Goal: Task Accomplishment & Management: Manage account settings

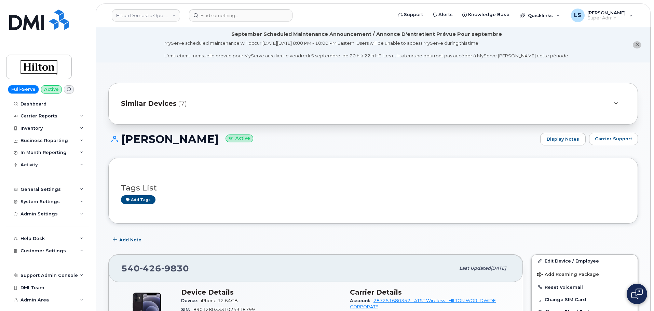
scroll to position [137, 0]
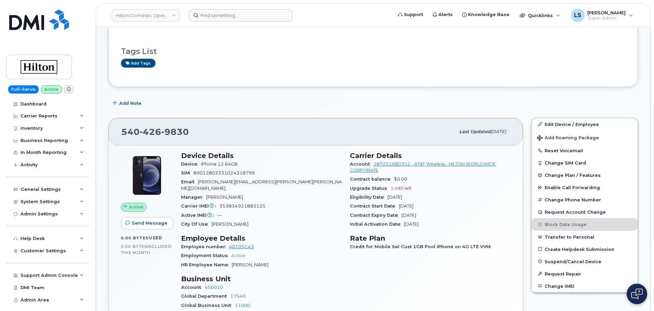
drag, startPoint x: 228, startPoint y: 3, endPoint x: 223, endPoint y: 20, distance: 17.4
click at [228, 5] on div "Hilton Domestic Operating Company Inc Support Alerts Knowledge Base Quicklinks …" at bounding box center [373, 15] width 555 height 24
click at [223, 20] on input at bounding box center [241, 15] width 104 height 12
paste input "949-370-8749"
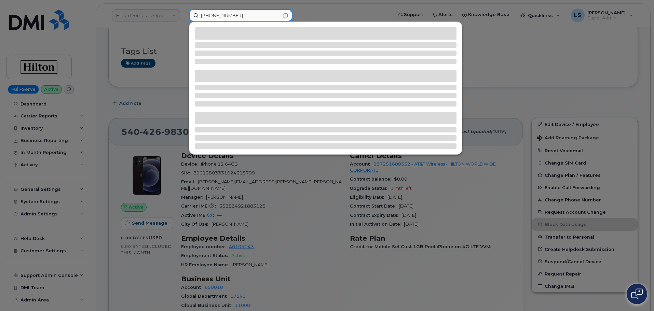
type input "949-370-8749"
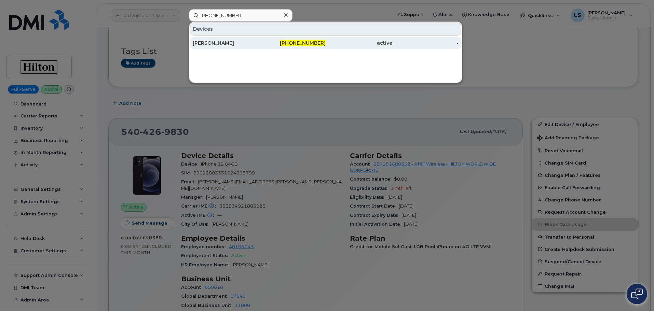
click at [253, 45] on div "Felix Ponce" at bounding box center [226, 43] width 67 height 7
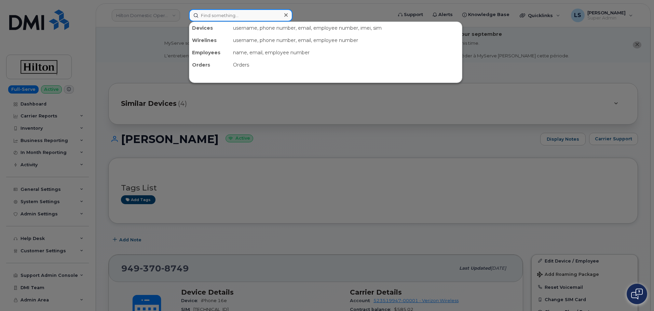
click at [221, 17] on input at bounding box center [241, 15] width 104 height 12
paste input "(973) 583-6493"
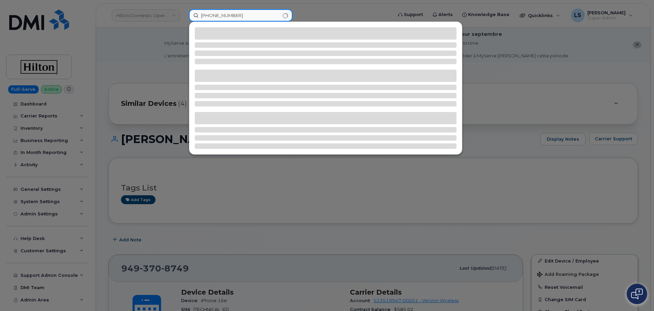
type input "(973) 583-6493"
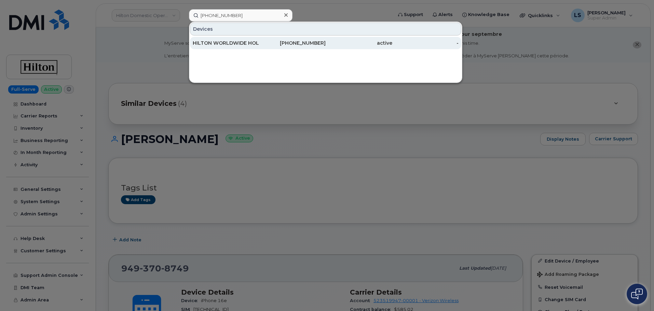
click at [221, 41] on div "HILTON WORLDWIDE HOLDINGS INC." at bounding box center [226, 43] width 67 height 7
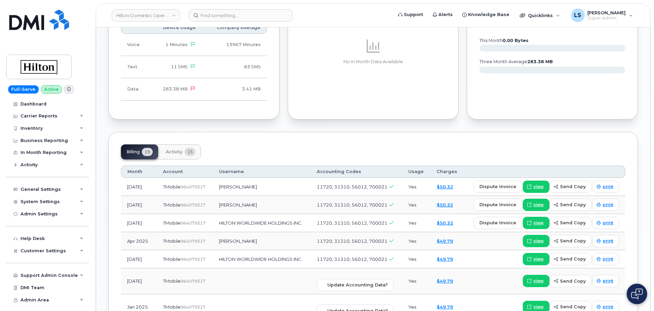
scroll to position [410, 0]
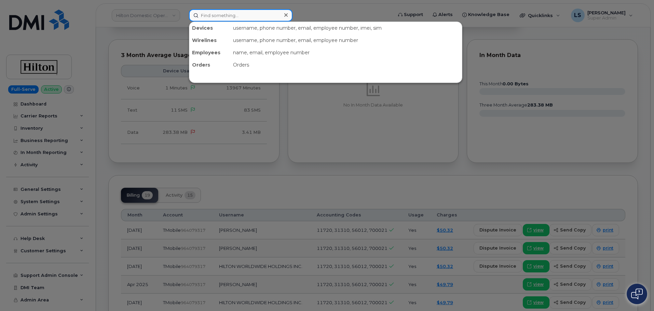
click at [231, 16] on input at bounding box center [241, 15] width 104 height 12
paste input "[PHONE_NUMBER]"
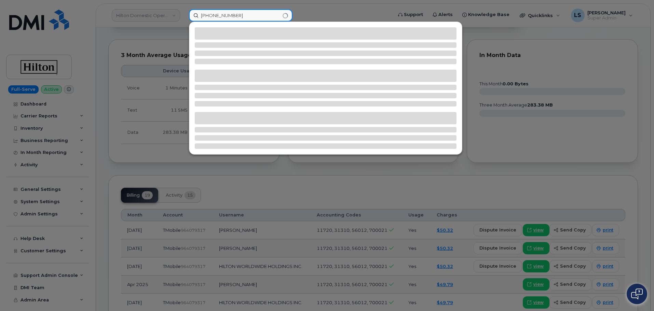
type input "[PHONE_NUMBER]"
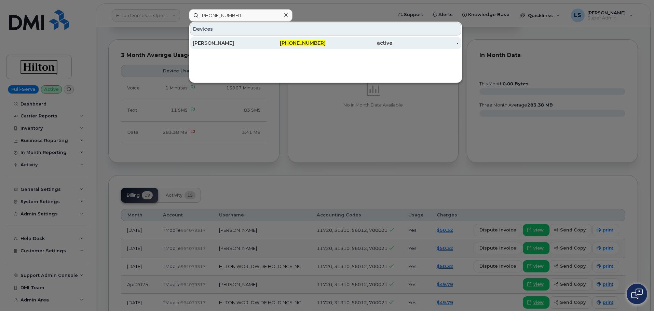
click at [245, 41] on div "[PERSON_NAME]" at bounding box center [226, 43] width 67 height 7
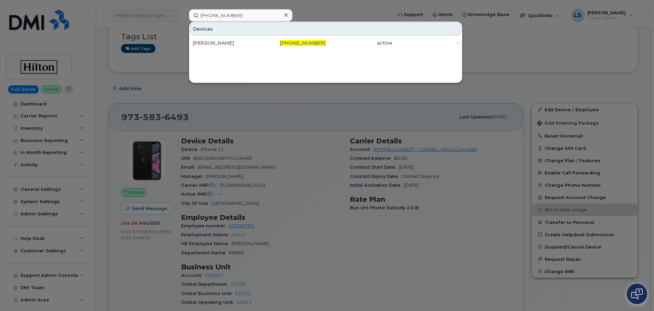
scroll to position [0, 0]
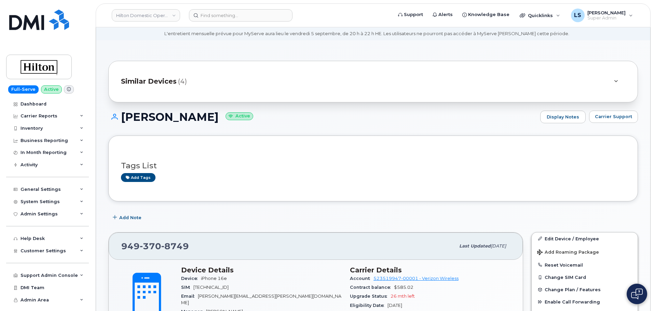
scroll to position [34, 0]
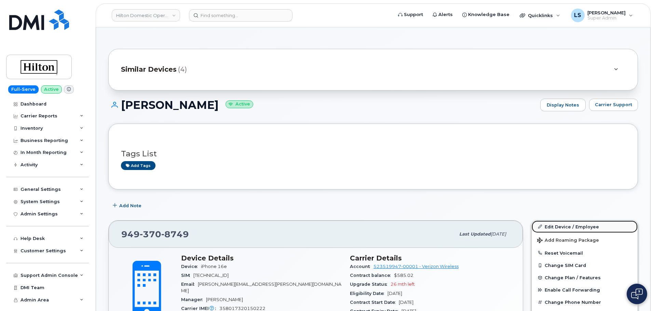
click at [555, 231] on link "Edit Device / Employee" at bounding box center [585, 227] width 106 height 12
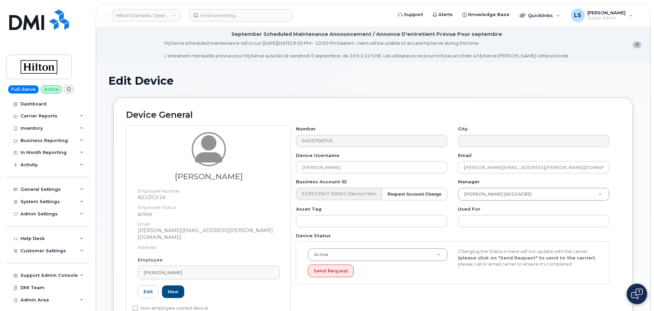
select select "34080331"
click at [490, 172] on input "Felix.Ponce@waldorfastoria.com" at bounding box center [533, 167] width 151 height 12
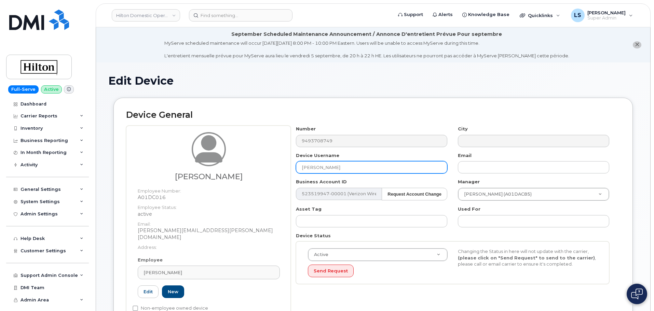
click at [322, 166] on input "Felix Ponce" at bounding box center [371, 167] width 151 height 12
paste input "Carlos Esparza"
type input "Carlos Esparza"
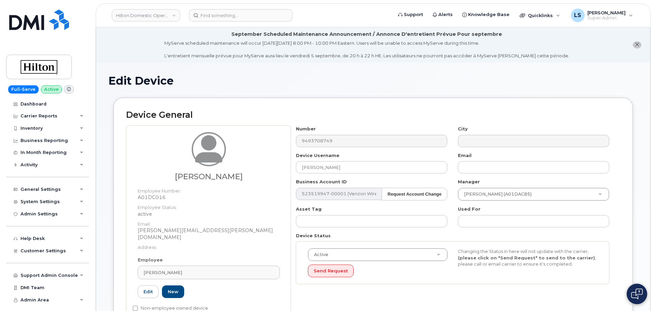
click at [367, 211] on div "Asset Tag" at bounding box center [372, 217] width 162 height 22
drag, startPoint x: 181, startPoint y: 268, endPoint x: 148, endPoint y: 262, distance: 33.5
click at [124, 262] on div "Device General Felix Ponce Employee Number: A01DC016 Employee Status: active Em…" at bounding box center [374, 217] width 520 height 239
click at [168, 270] on span "Felix Ponce" at bounding box center [163, 273] width 39 height 6
paste input "Carlos Esparza"
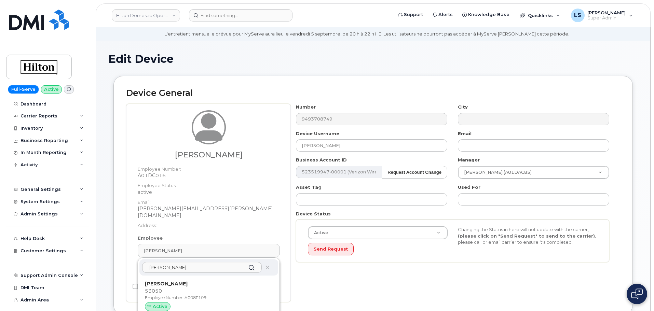
scroll to position [34, 0]
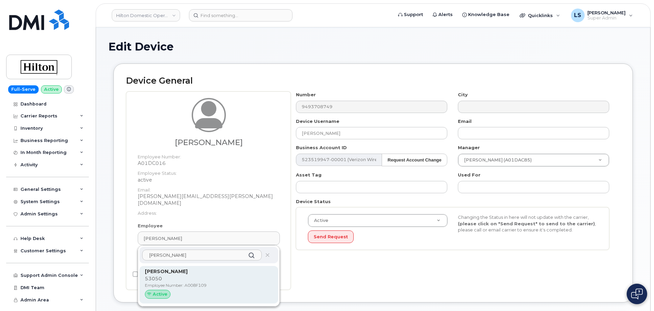
type input "Carlos Esparza"
click at [189, 276] on p "53050" at bounding box center [209, 279] width 128 height 7
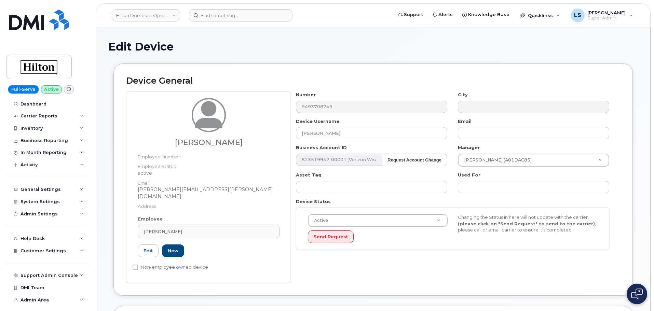
type input "A008F109"
type input "carlos.esparza@waldorfastoria.com"
type input "34542459"
type input "34541943"
type input "34542150"
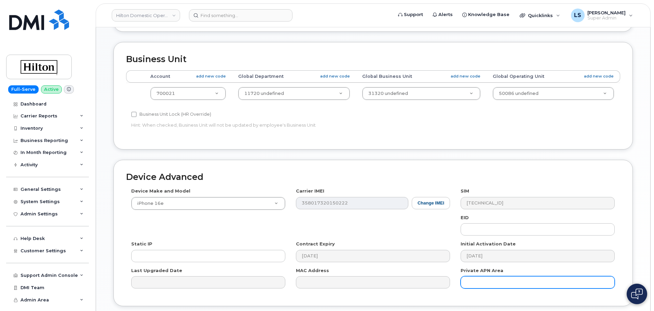
scroll to position [344, 0]
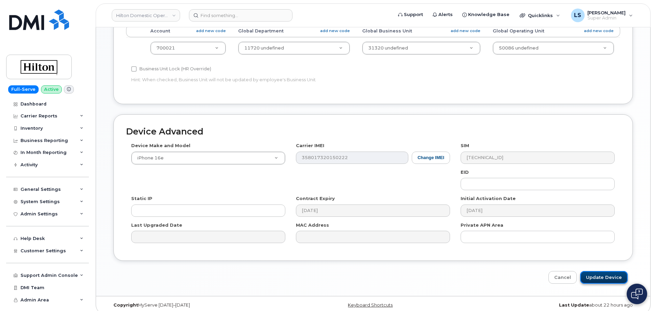
click at [600, 271] on input "Update Device" at bounding box center [605, 277] width 48 height 13
type input "Saving..."
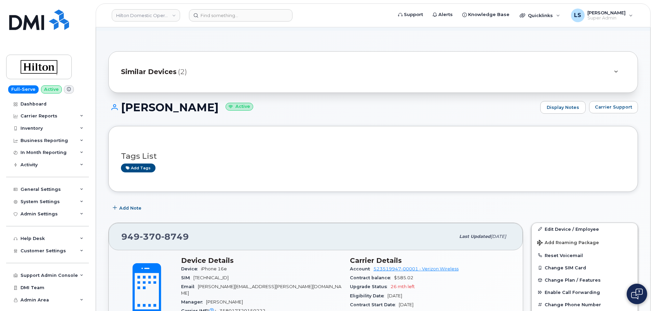
scroll to position [68, 0]
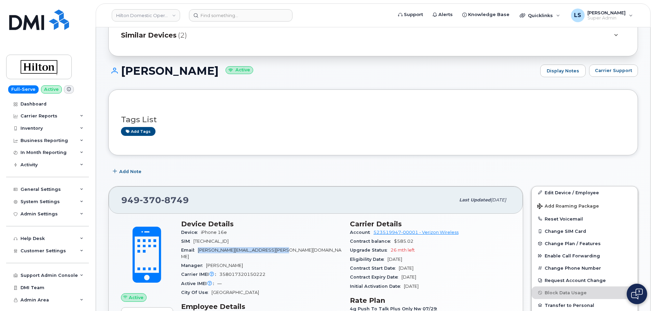
drag, startPoint x: 276, startPoint y: 252, endPoint x: 199, endPoint y: 250, distance: 76.3
click at [199, 250] on span "carlos.esparza@waldorfastoria.com" at bounding box center [261, 253] width 160 height 11
copy span "carlos.esparza@waldorfastoria.com"
click at [323, 146] on div "Tags List Add tags" at bounding box center [373, 123] width 530 height 66
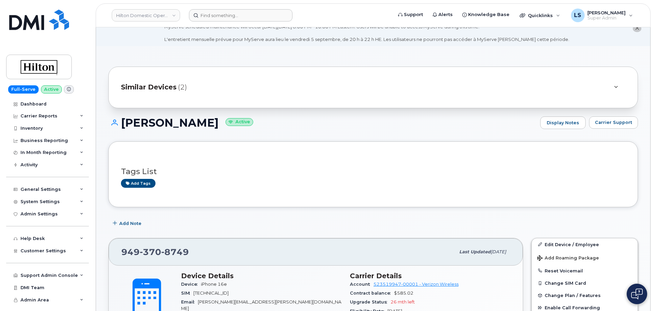
scroll to position [0, 0]
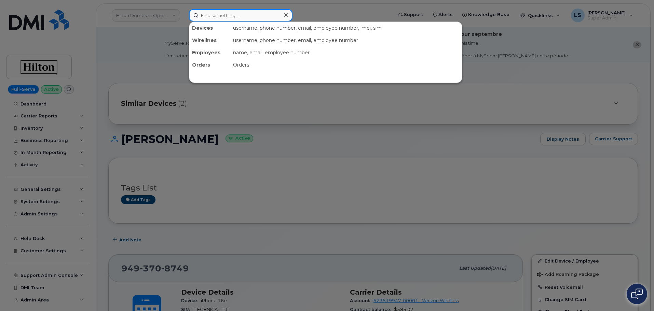
click at [259, 11] on input at bounding box center [241, 15] width 104 height 12
paste input "4034785794"
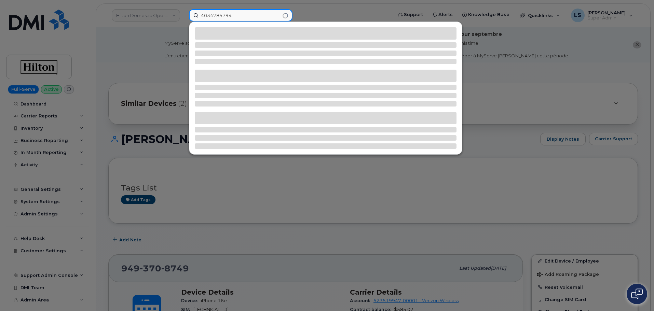
type input "4034785794"
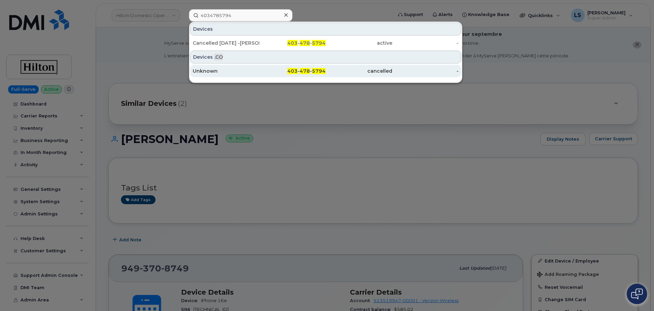
click at [259, 75] on div "Unknown" at bounding box center [292, 71] width 67 height 12
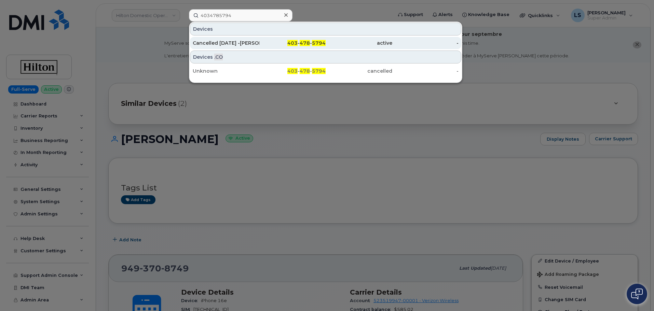
click at [228, 43] on div "Cancelled Sept 28 2025 -Aidan Cannon" at bounding box center [226, 43] width 67 height 7
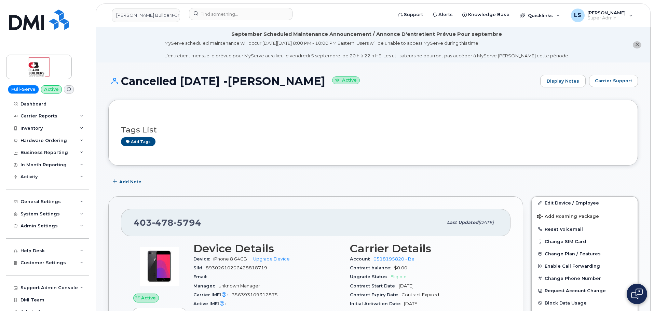
click at [263, 209] on div "[PHONE_NUMBER] Last updated [DATE]" at bounding box center [316, 222] width 390 height 27
drag, startPoint x: 186, startPoint y: 80, endPoint x: 233, endPoint y: 79, distance: 46.9
click at [233, 79] on h1 "Cancelled Sept 28 2025 -Aidan Cannon Active" at bounding box center [322, 81] width 429 height 12
click at [242, 79] on h1 "Cancelled Sept 28 2025 -Aidan Cannon Active" at bounding box center [322, 81] width 429 height 12
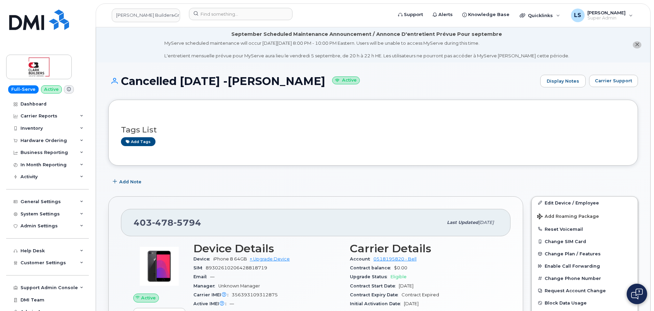
click at [263, 80] on h1 "Cancelled Sept 28 2025 -Aidan Cannon Active" at bounding box center [322, 81] width 429 height 12
drag, startPoint x: 303, startPoint y: 83, endPoint x: 244, endPoint y: 86, distance: 59.6
click at [244, 86] on h1 "Cancelled Sept 28 2025 -Aidan Cannon Active" at bounding box center [322, 81] width 429 height 12
click at [243, 86] on h1 "Cancelled Sept 28 2025 -Aidan Cannon Active" at bounding box center [322, 81] width 429 height 12
click at [221, 80] on h1 "Cancelled Sept 28 2025 -Aidan Cannon Active" at bounding box center [322, 81] width 429 height 12
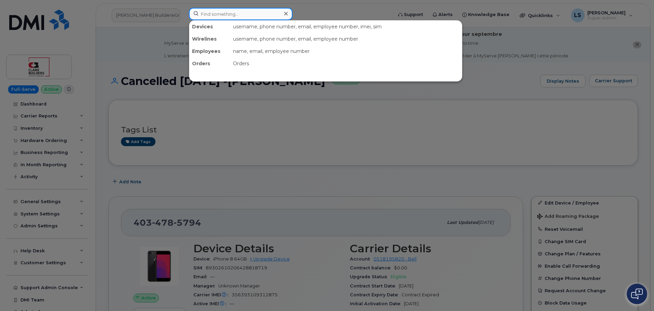
click at [200, 13] on input at bounding box center [241, 14] width 104 height 12
paste input "299396"
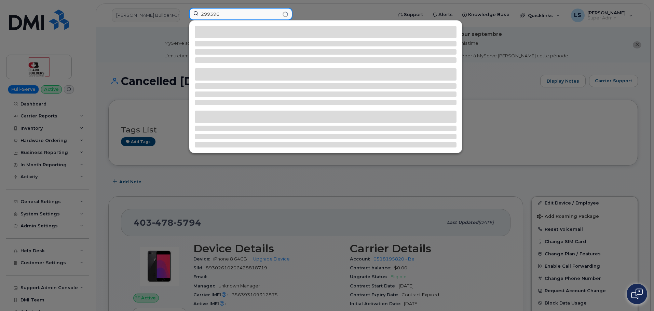
type input "299396"
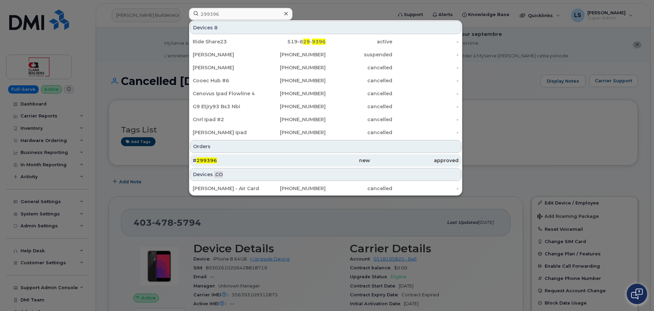
click at [200, 163] on span "299396" at bounding box center [207, 161] width 21 height 6
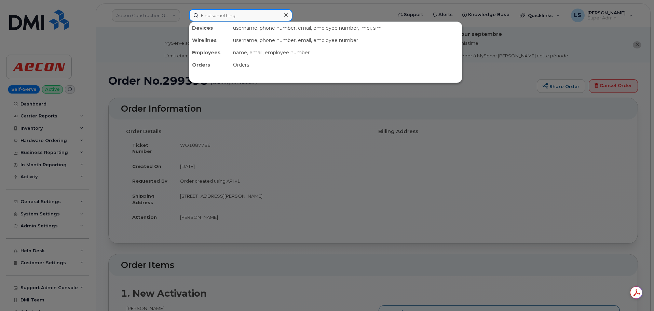
click at [202, 13] on input at bounding box center [241, 15] width 104 height 12
paste input "[PERSON_NAME]"
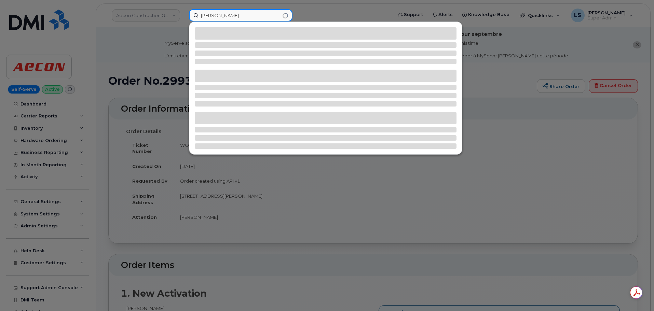
type input "[PERSON_NAME]"
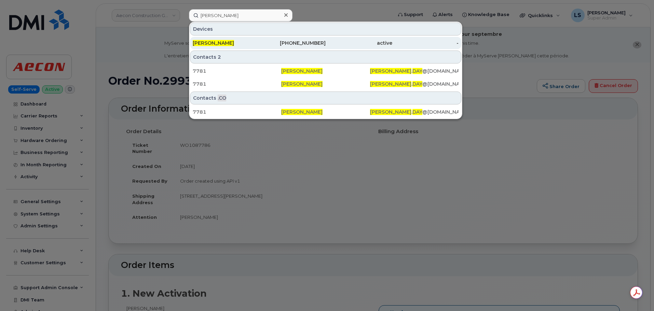
click at [236, 42] on div "[PERSON_NAME]" at bounding box center [226, 43] width 67 height 7
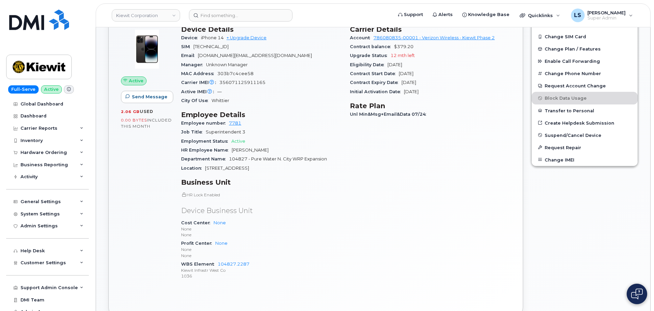
scroll to position [68, 0]
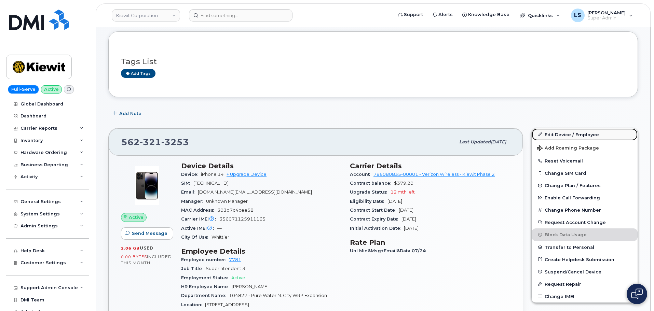
click at [545, 137] on link "Edit Device / Employee" at bounding box center [585, 135] width 106 height 12
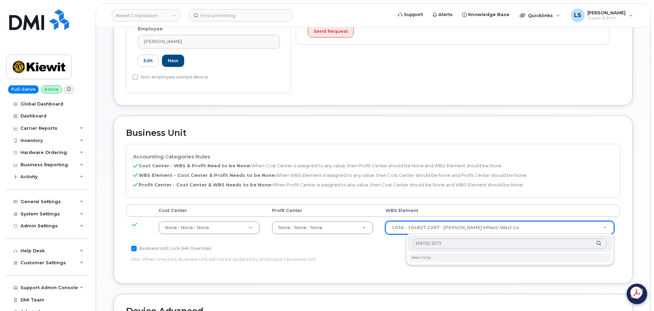
scroll to position [342, 0]
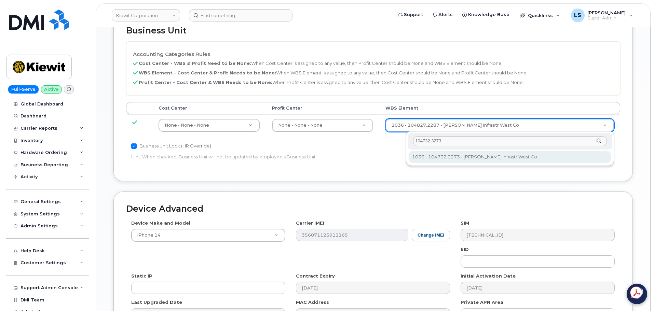
type input "104732.3273"
type input "29840547"
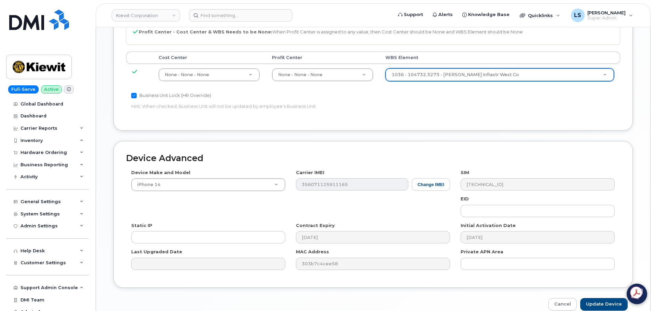
scroll to position [426, 0]
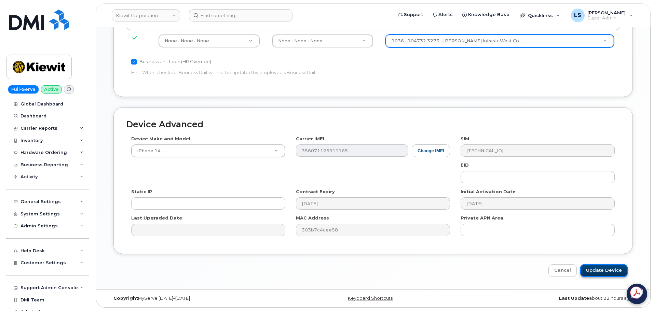
click at [588, 270] on input "Update Device" at bounding box center [605, 271] width 48 height 13
type input "Saving..."
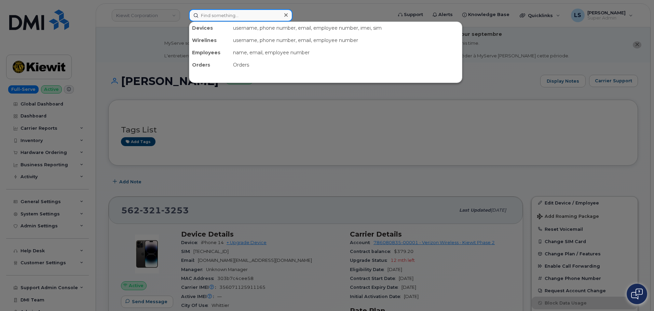
click at [218, 17] on input at bounding box center [241, 15] width 104 height 12
paste input "[PHONE_NUMBER]"
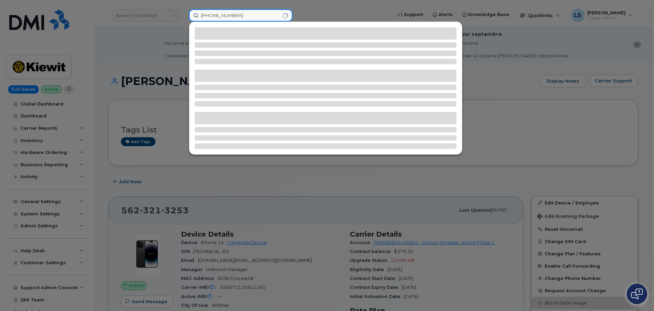
type input "[PHONE_NUMBER]"
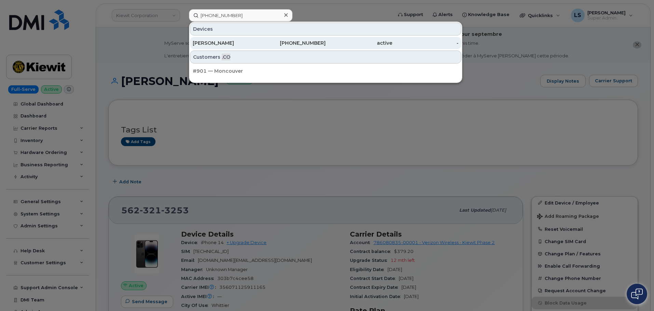
click at [225, 45] on div "[PERSON_NAME]" at bounding box center [226, 43] width 67 height 7
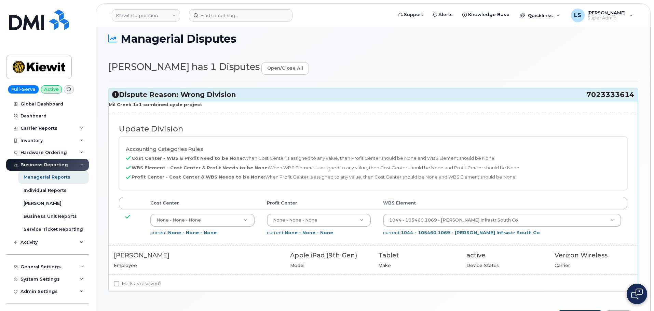
scroll to position [54, 0]
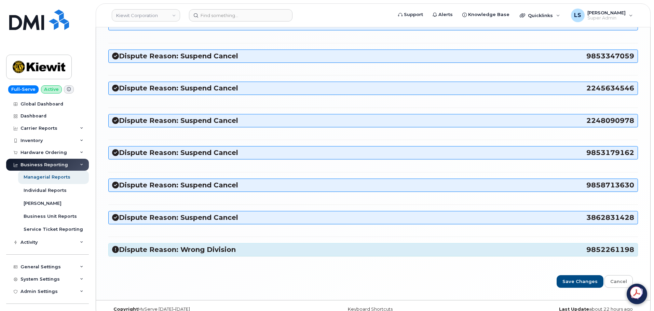
scroll to position [900, 0]
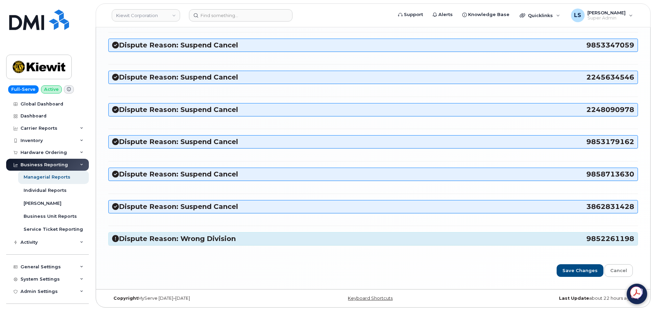
click at [212, 240] on h3 "Dispute Reason: Wrong Division 9852261198" at bounding box center [373, 239] width 522 height 9
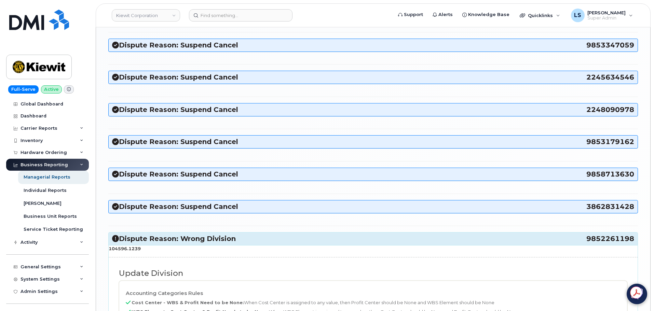
scroll to position [1037, 0]
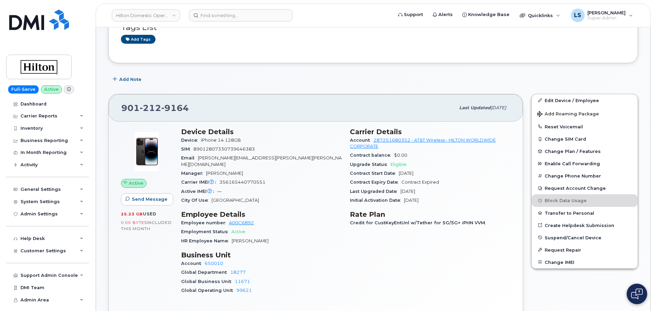
scroll to position [137, 0]
